Goal: Task Accomplishment & Management: Manage account settings

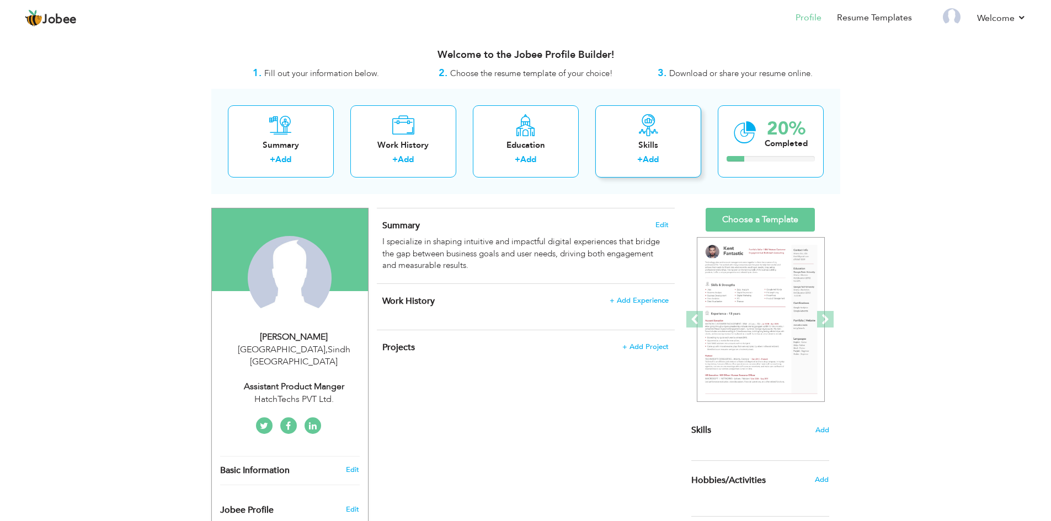
click at [644, 142] on div "Skills" at bounding box center [648, 146] width 88 height 12
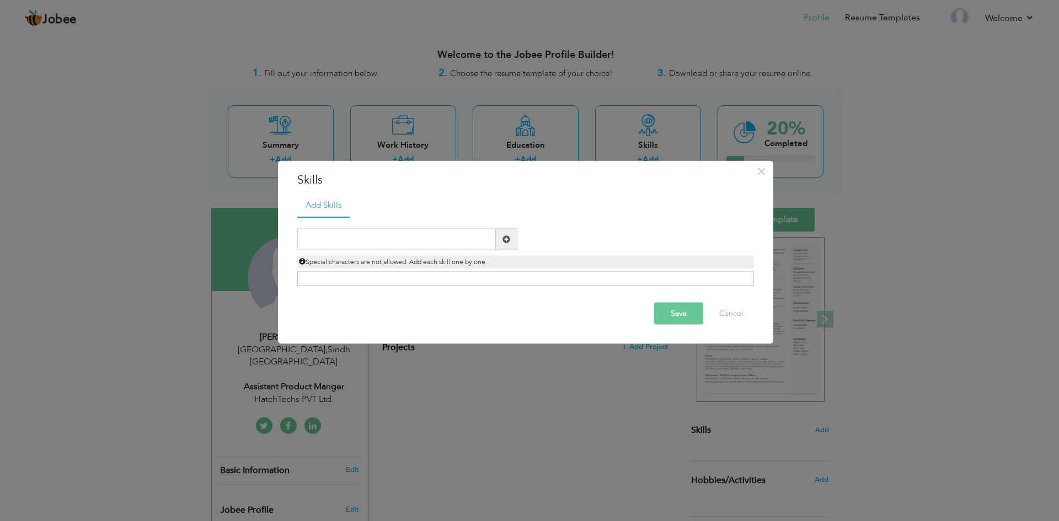
drag, startPoint x: 399, startPoint y: 230, endPoint x: 395, endPoint y: 234, distance: 5.9
click at [395, 234] on div "Duplicate entry" at bounding box center [525, 251] width 457 height 69
click at [395, 234] on input "text" at bounding box center [396, 239] width 199 height 22
type input "jira"
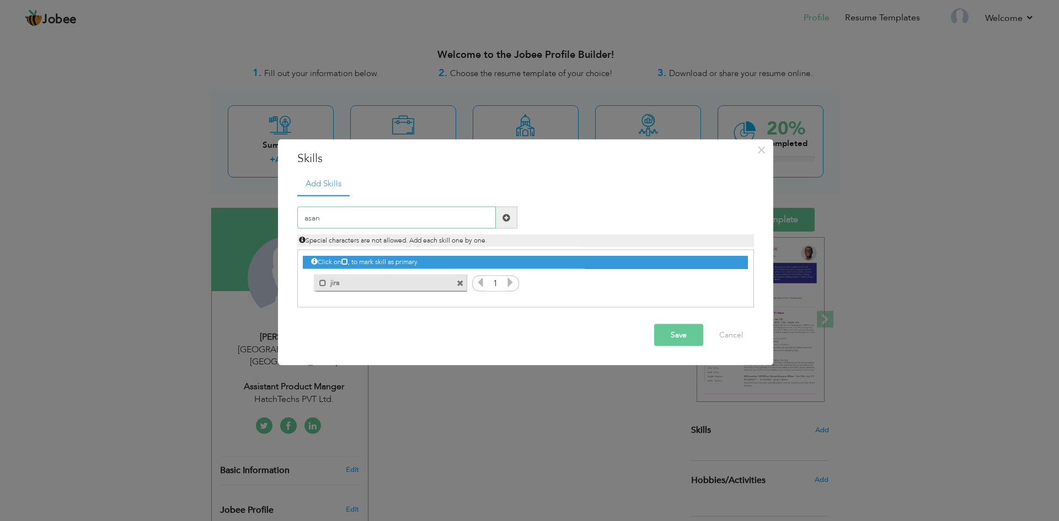
type input "asana"
type input "clickup"
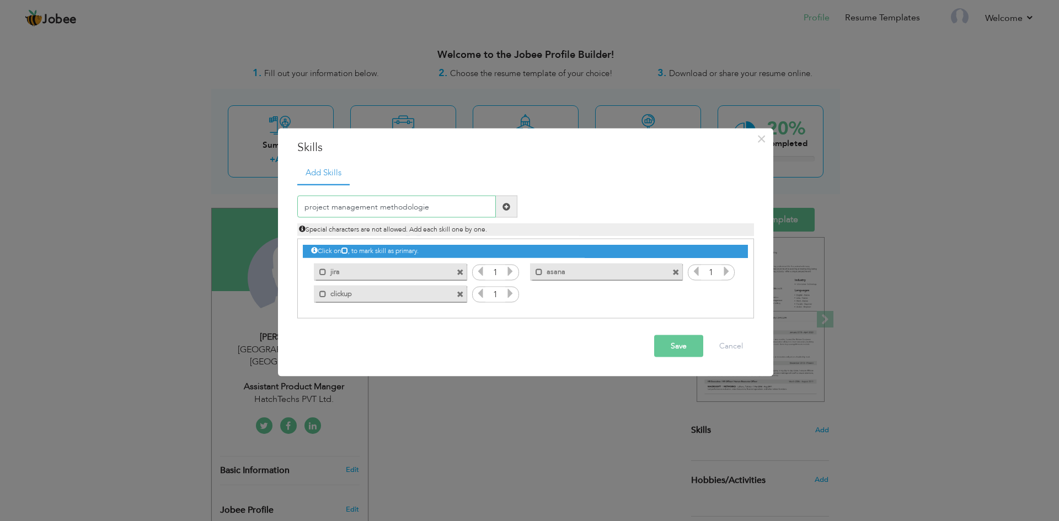
type input "project management methodologies"
type input "s"
type input "SCRM"
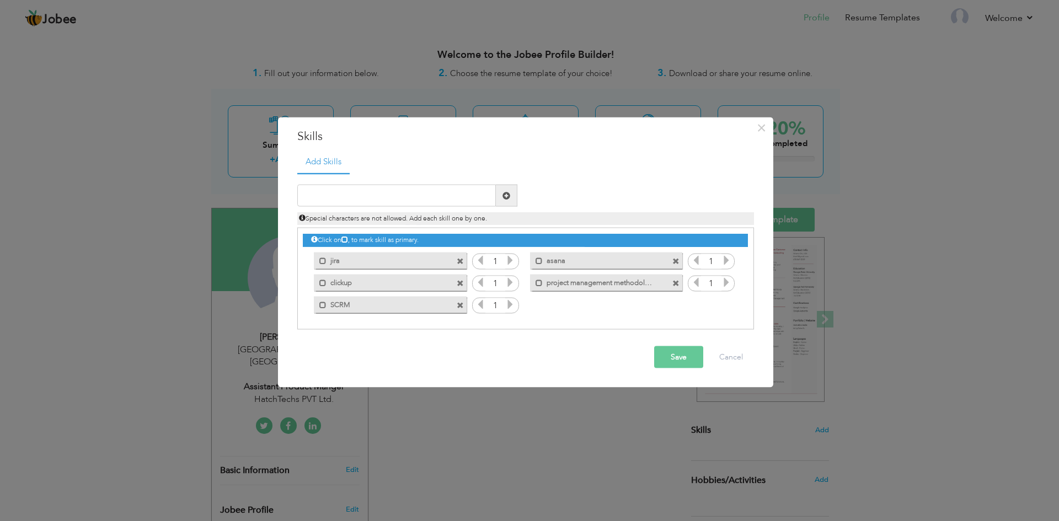
click at [462, 303] on span at bounding box center [460, 305] width 7 height 7
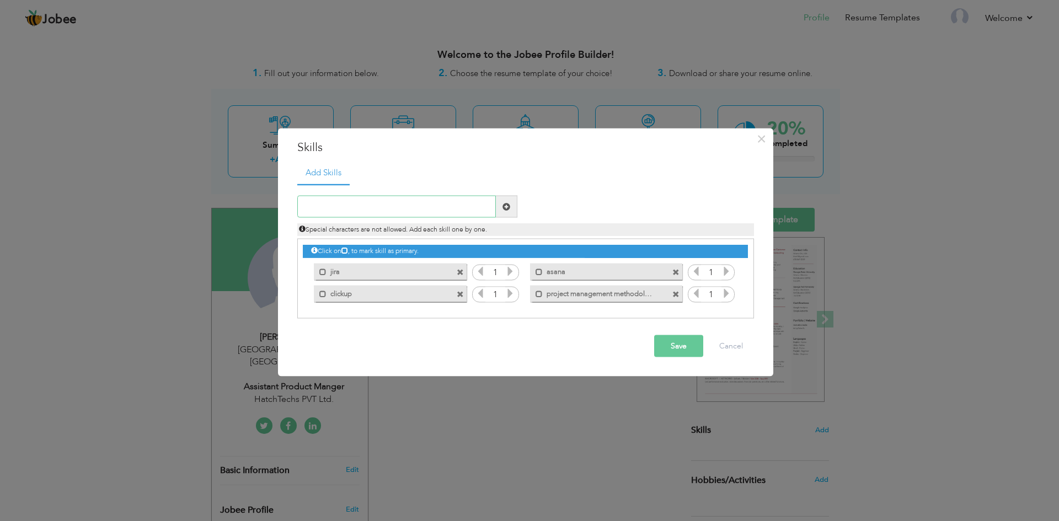
click at [349, 208] on input "text" at bounding box center [396, 207] width 199 height 22
type input "SCRUM"
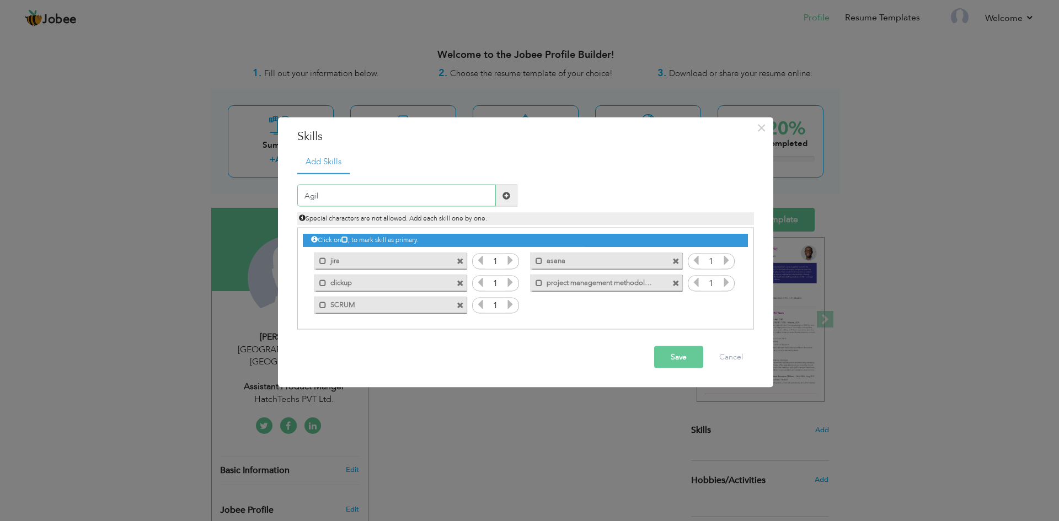
type input "Agile"
type input "Waterfall"
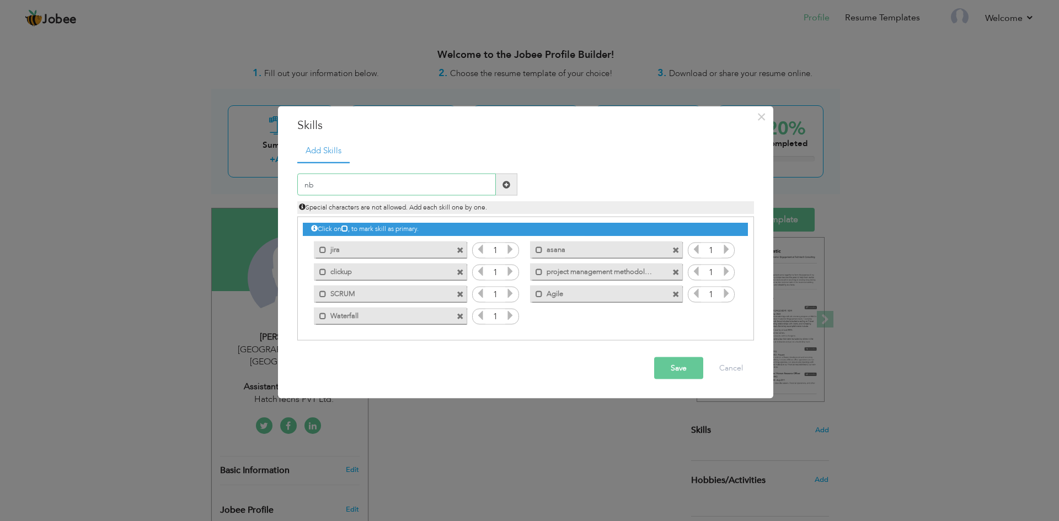
type input "n"
type input "n8n.1o"
click at [674, 313] on span at bounding box center [675, 316] width 7 height 7
click at [433, 189] on input "text" at bounding box center [396, 185] width 199 height 22
type input "[DOMAIN_NAME]"
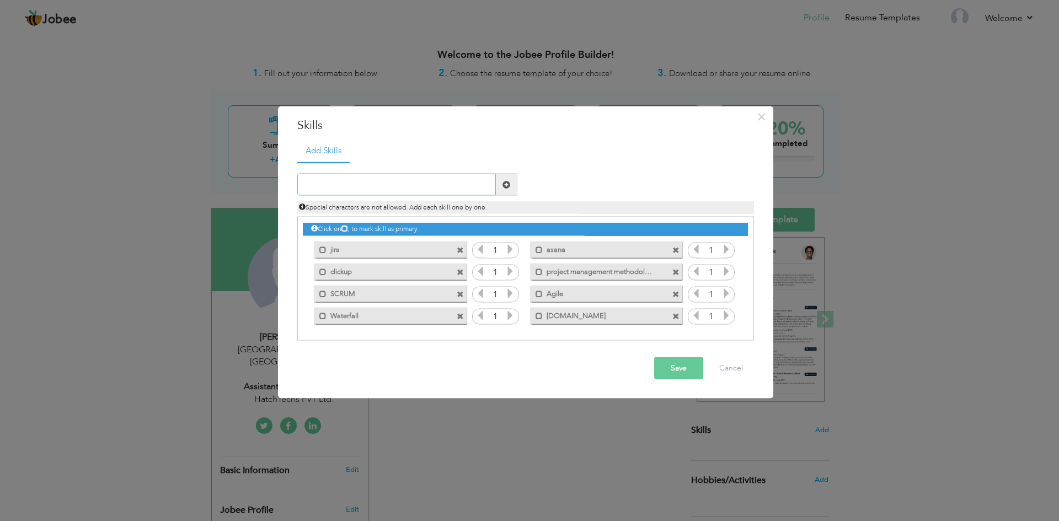
click at [433, 189] on input "text" at bounding box center [396, 185] width 199 height 22
click at [391, 181] on input "text" at bounding box center [396, 185] width 199 height 22
click at [345, 181] on input "text" at bounding box center [396, 185] width 199 height 22
